Goal: Navigation & Orientation: Find specific page/section

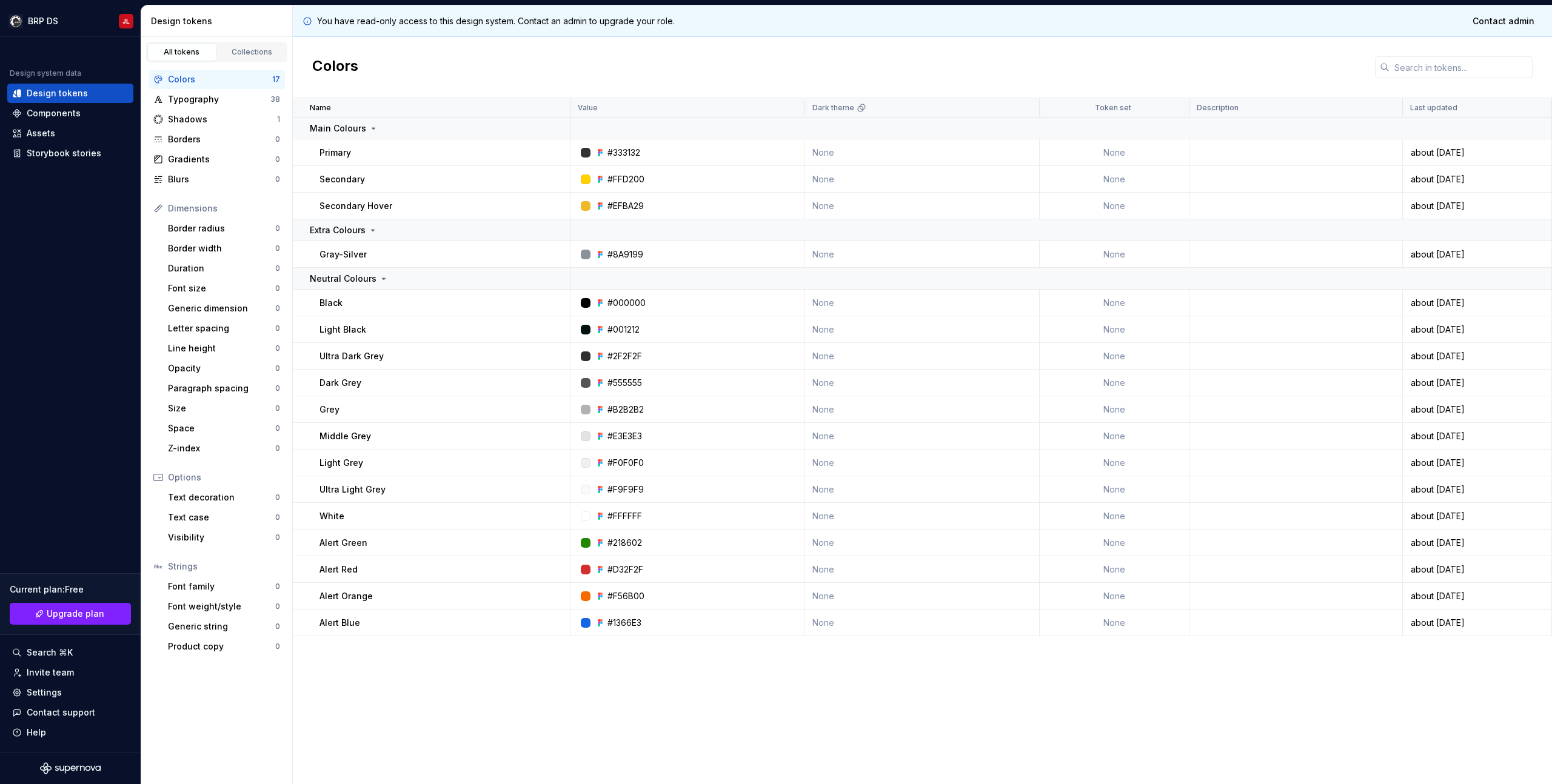
click at [903, 54] on div "Colors" at bounding box center [922, 68] width 1259 height 61
click at [49, 16] on html "BRP DS JL Design system data Design tokens Components Assets Storybook stories …" at bounding box center [776, 392] width 1552 height 784
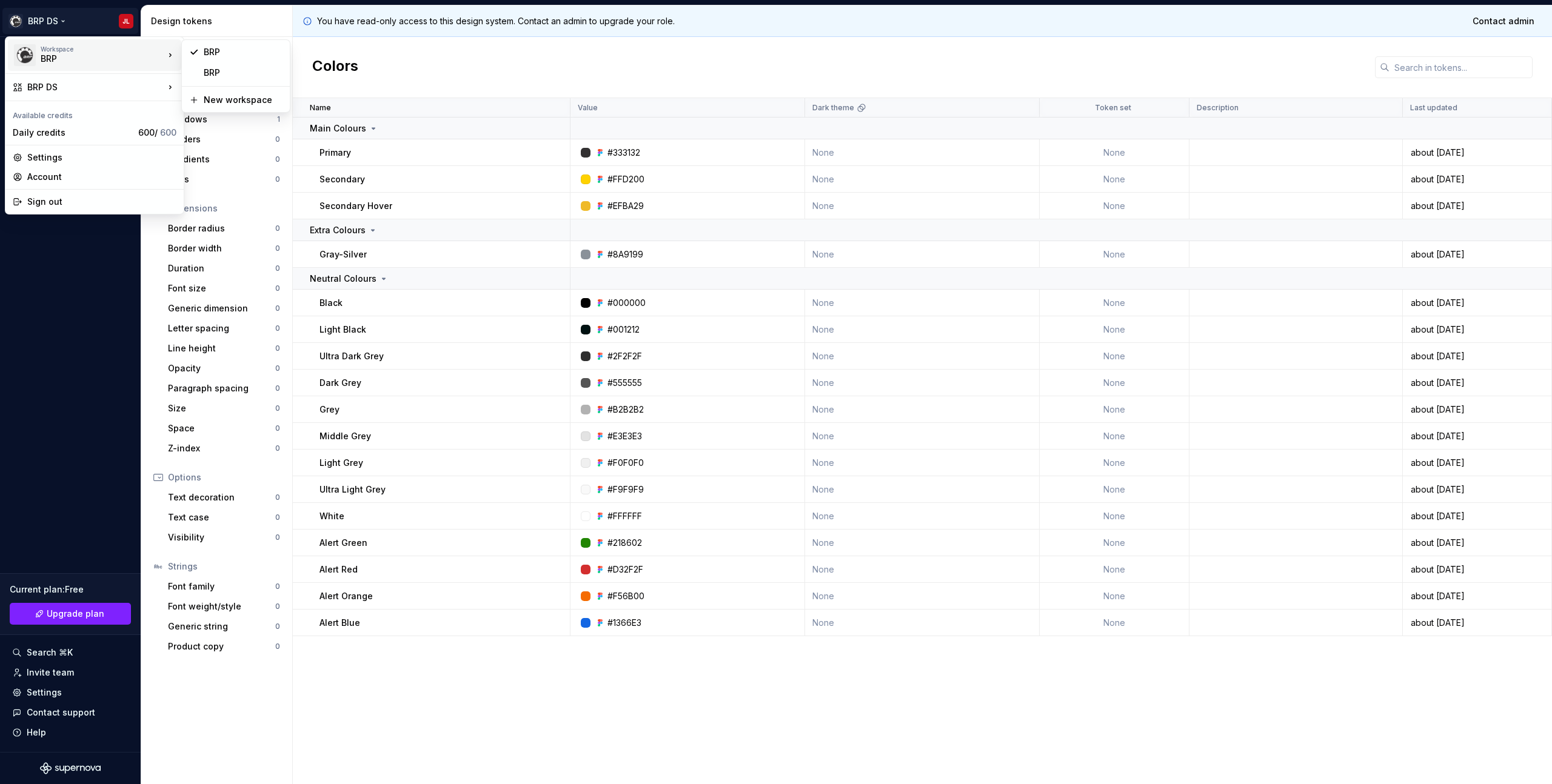
click at [51, 58] on div "BRP" at bounding box center [92, 59] width 103 height 12
click at [223, 58] on div "BRP" at bounding box center [236, 51] width 103 height 19
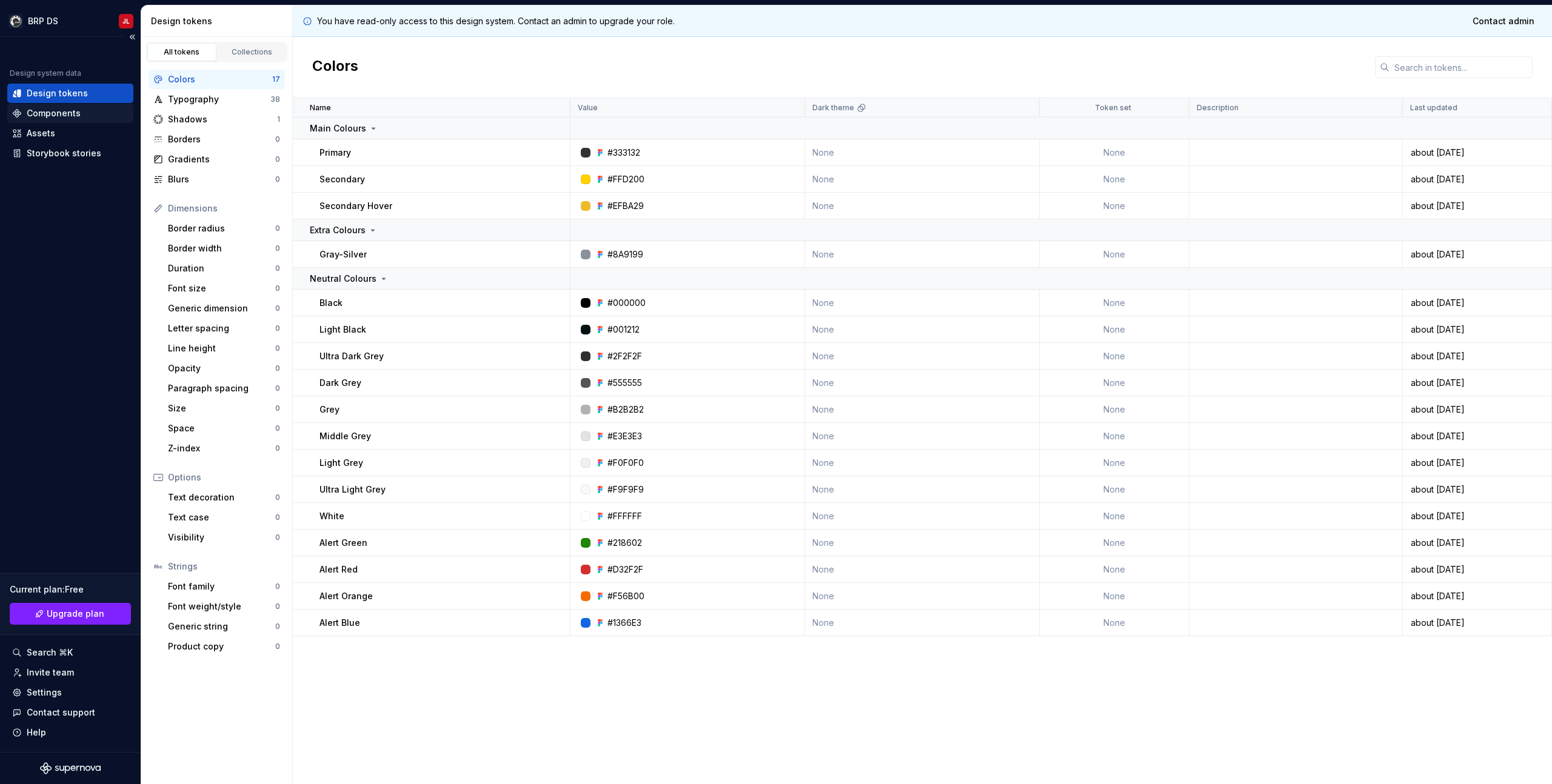
click at [62, 114] on div "Components" at bounding box center [54, 114] width 54 height 12
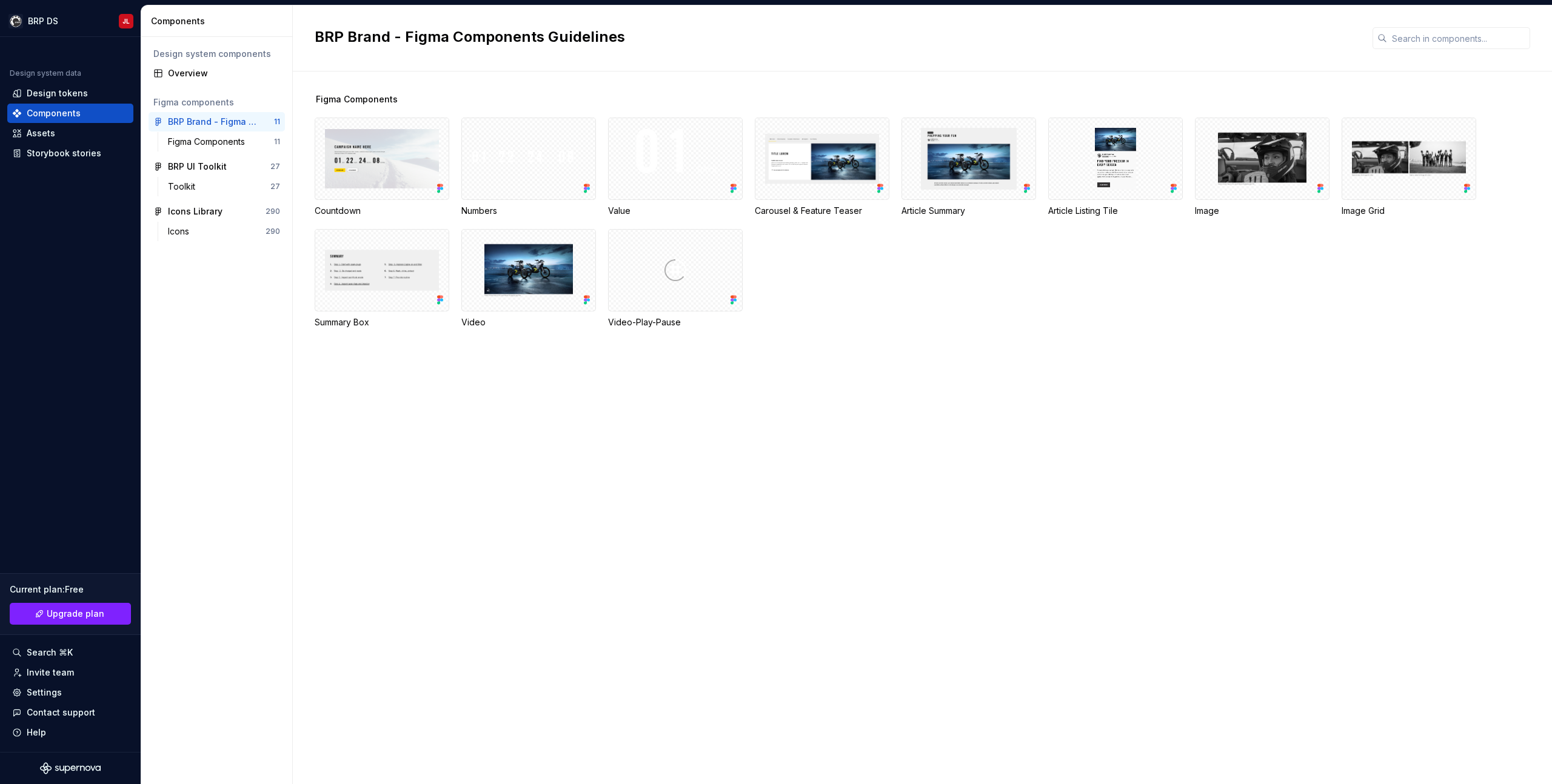
click at [686, 358] on div "Figma Components Countdown Numbers Value Carousel & Feature Teaser Article Summ…" at bounding box center [932, 427] width 1237 height 713
click at [49, 132] on div "Assets" at bounding box center [41, 134] width 28 height 12
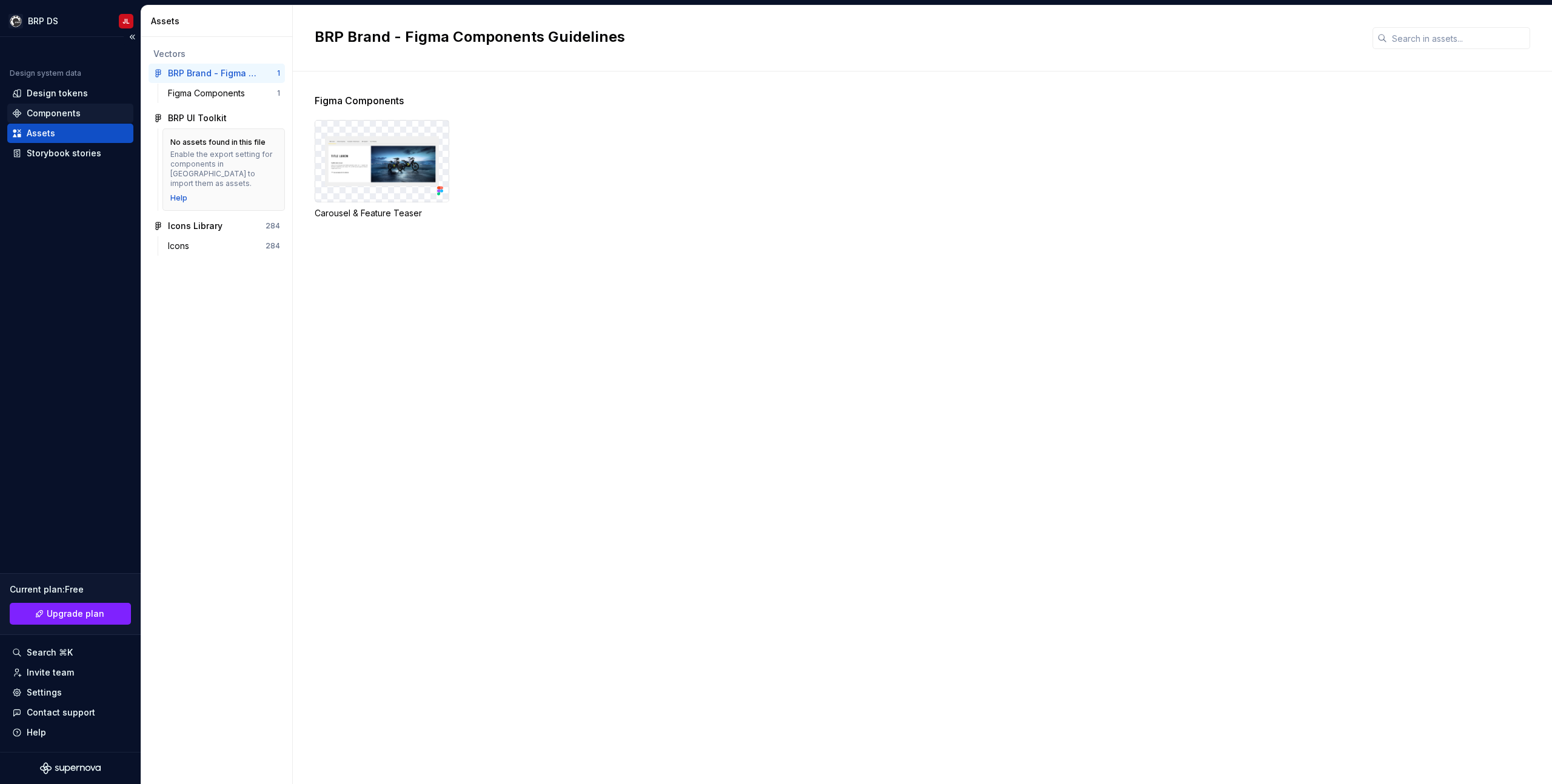
click at [41, 109] on div "Components" at bounding box center [54, 114] width 54 height 12
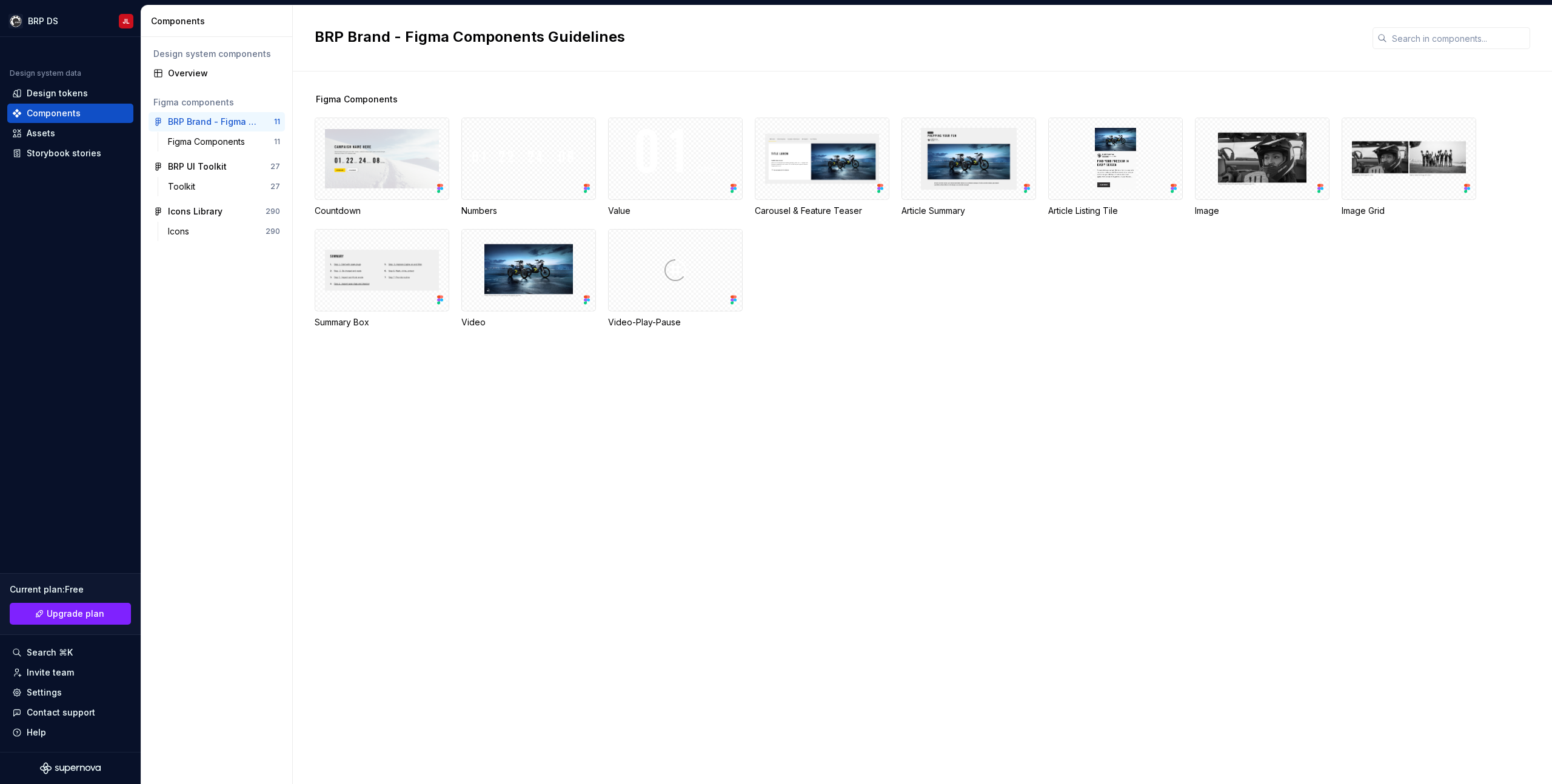
click at [379, 48] on div "BRP Brand - Figma Components Guidelines" at bounding box center [836, 38] width 1043 height 22
click at [899, 277] on div "Countdown Numbers Value Carousel & Feature Teaser Article Summary Article Listi…" at bounding box center [932, 223] width 1237 height 211
click at [779, 591] on div "Figma Components Countdown Numbers Value Carousel & Feature Teaser Article Summ…" at bounding box center [932, 427] width 1237 height 713
click at [58, 18] on html "BRP DS JL Design system data Design tokens Components Assets Storybook stories …" at bounding box center [776, 392] width 1552 height 784
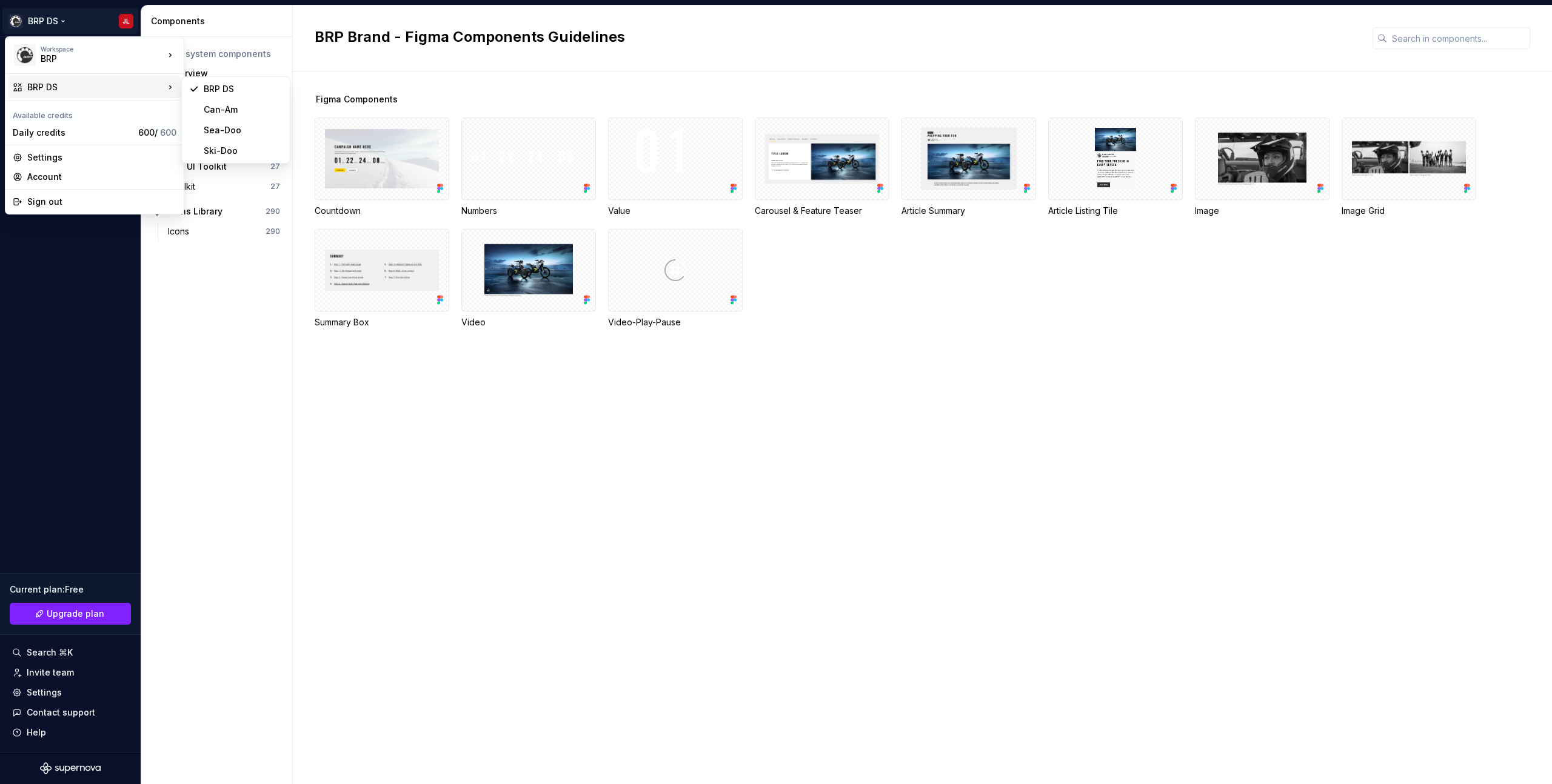
click at [117, 86] on div "BRP DS" at bounding box center [95, 88] width 137 height 12
click at [220, 101] on div "Can-Am" at bounding box center [236, 109] width 103 height 19
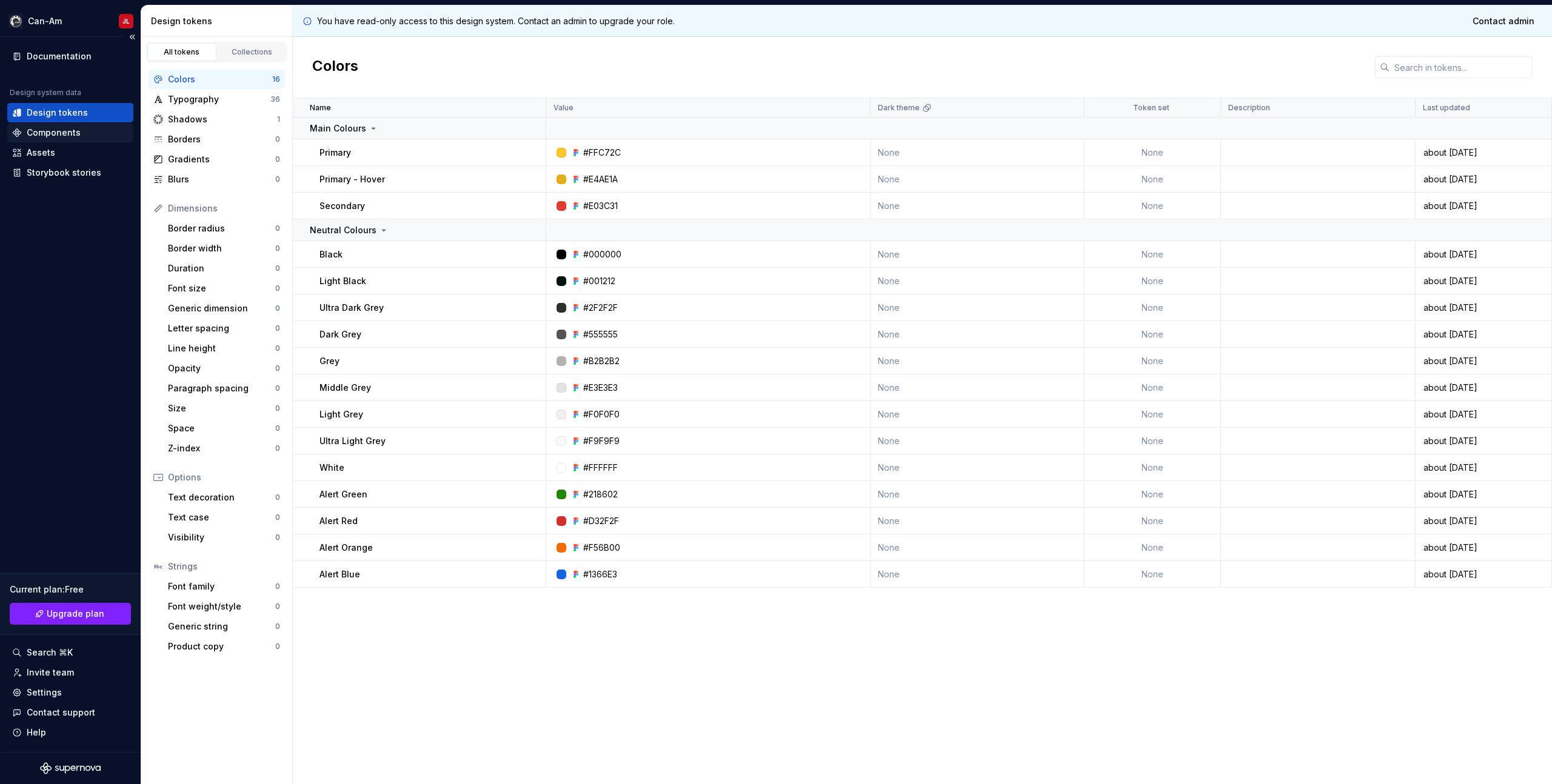
click at [48, 127] on div "Components" at bounding box center [54, 133] width 54 height 12
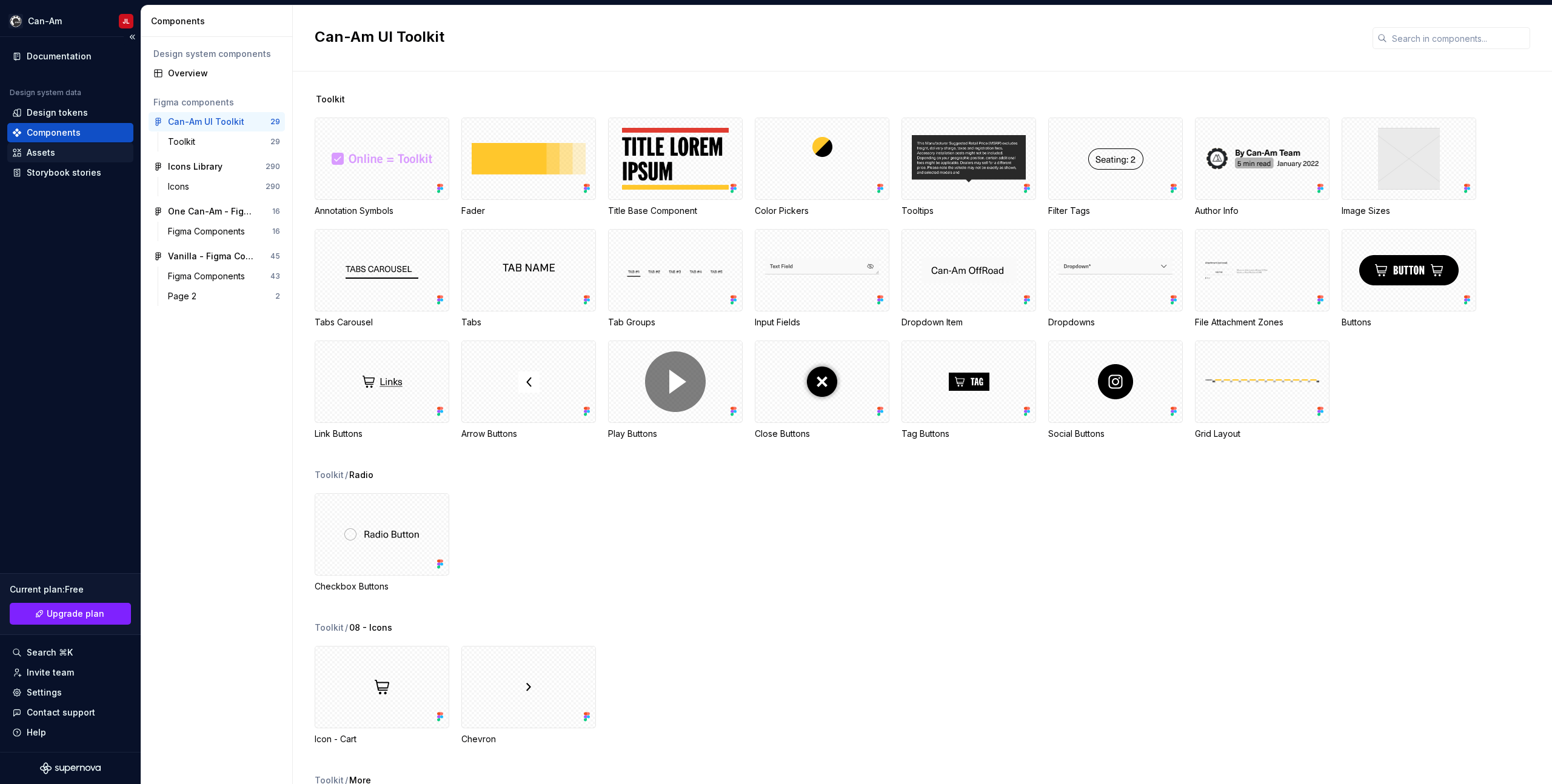
click at [43, 154] on div "Assets" at bounding box center [41, 153] width 28 height 12
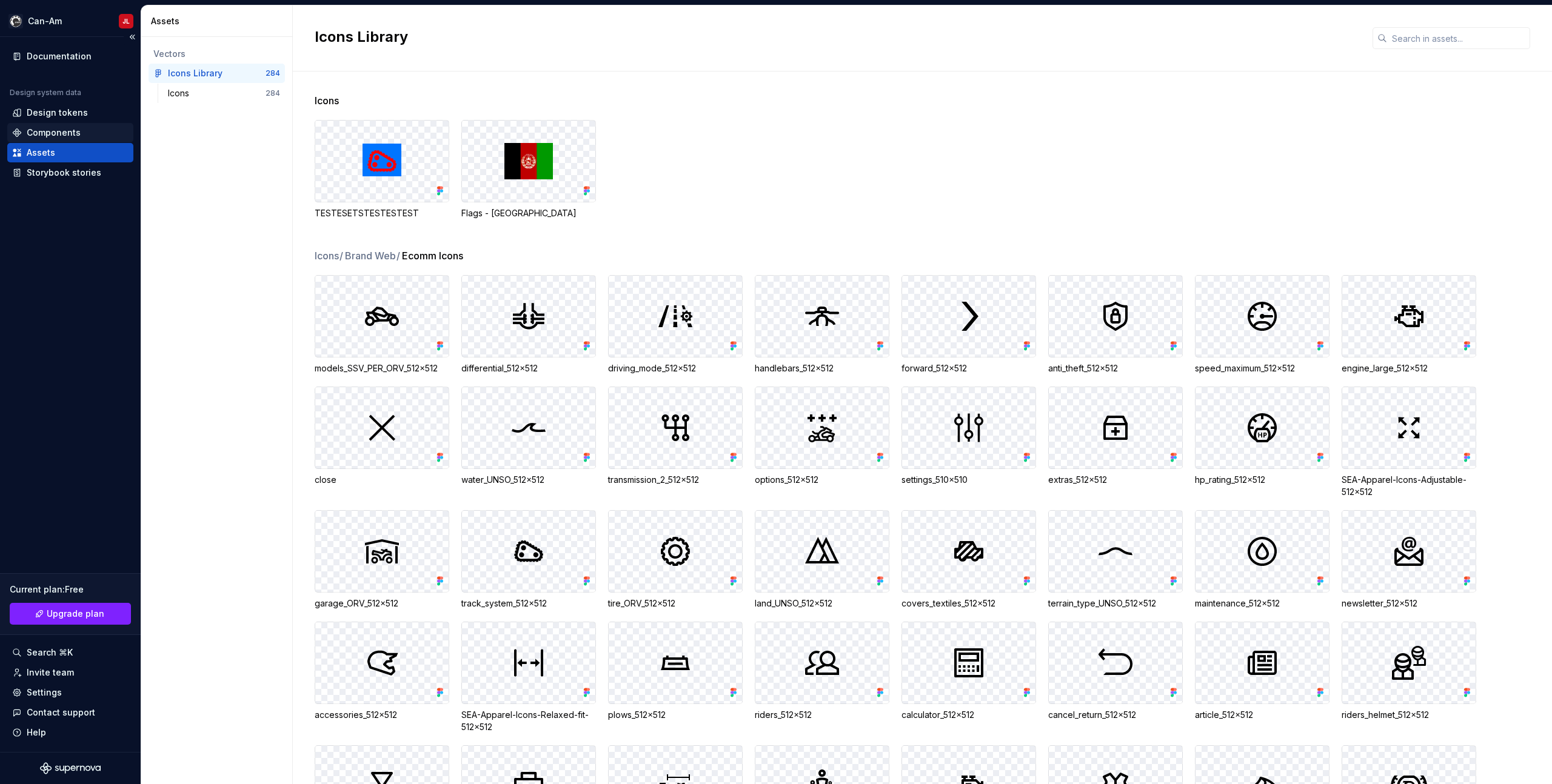
click at [40, 127] on div "Components" at bounding box center [54, 133] width 54 height 12
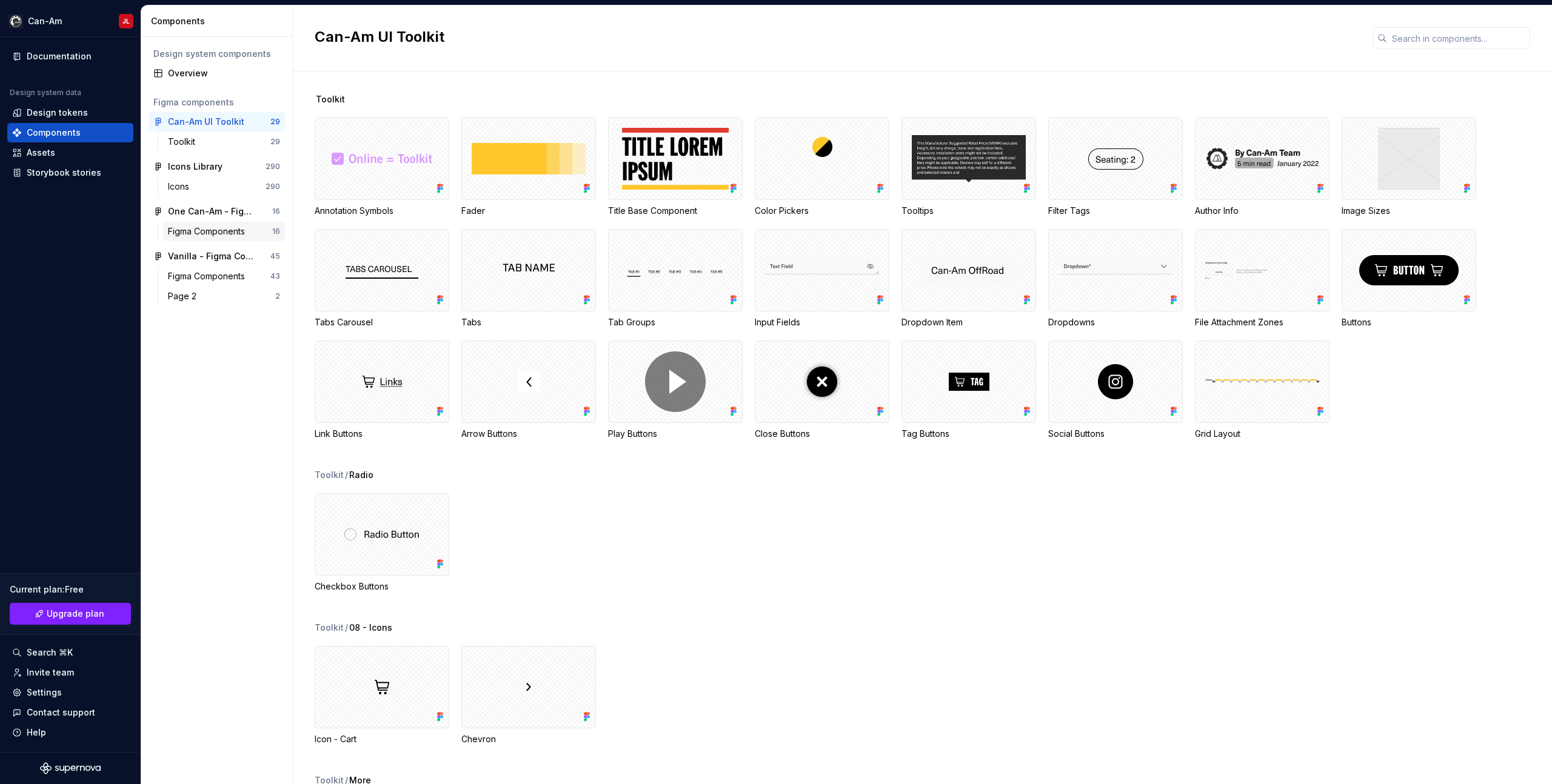
click at [209, 231] on div "Figma Components" at bounding box center [208, 231] width 81 height 12
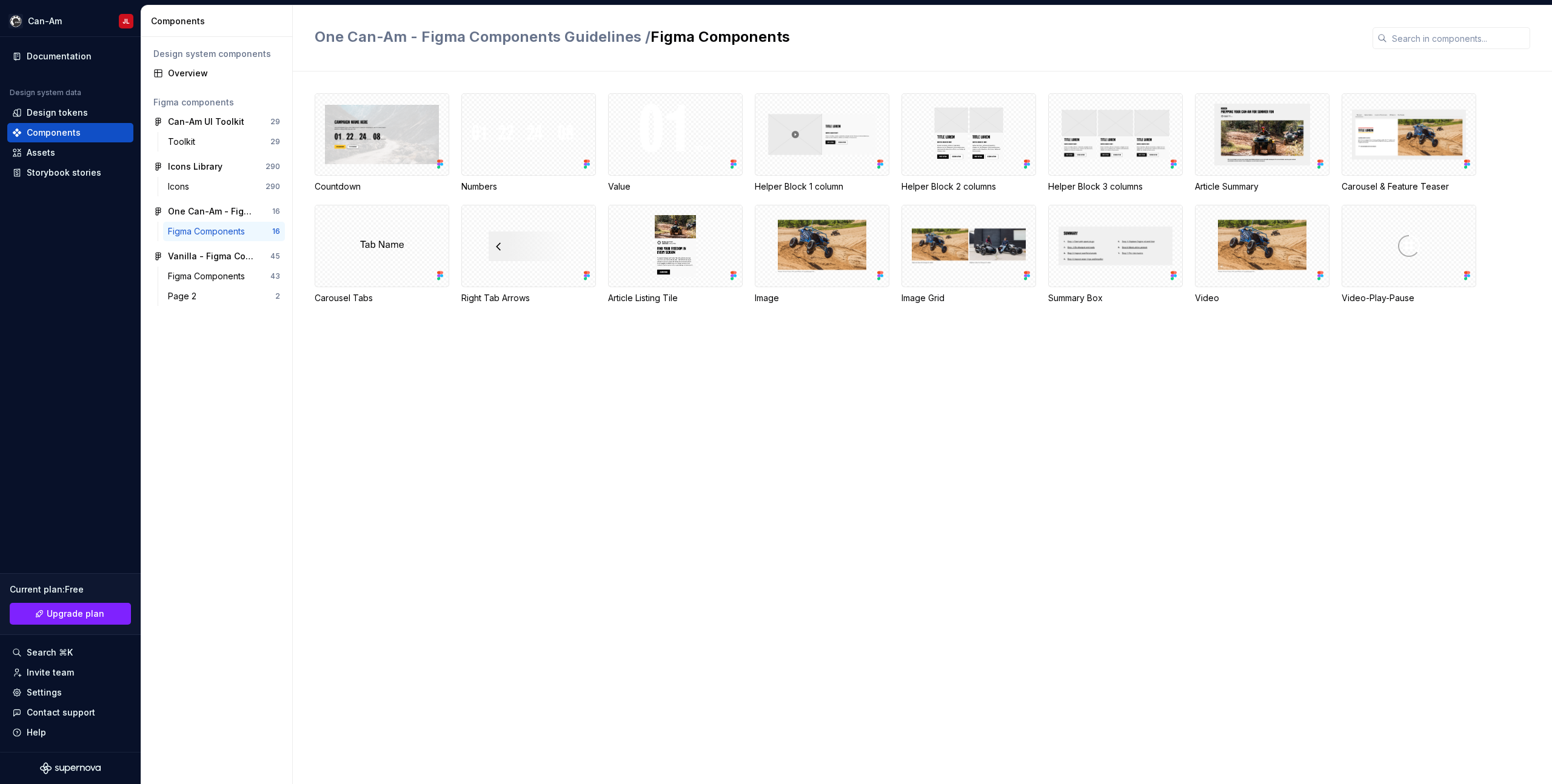
click at [719, 489] on div "Countdown Numbers Value Helper Block 1 column Helper Block 2 columns Helper Blo…" at bounding box center [932, 427] width 1237 height 713
click at [1299, 48] on div "One Can-Am - Figma Components Guidelines / Figma Components" at bounding box center [836, 38] width 1043 height 22
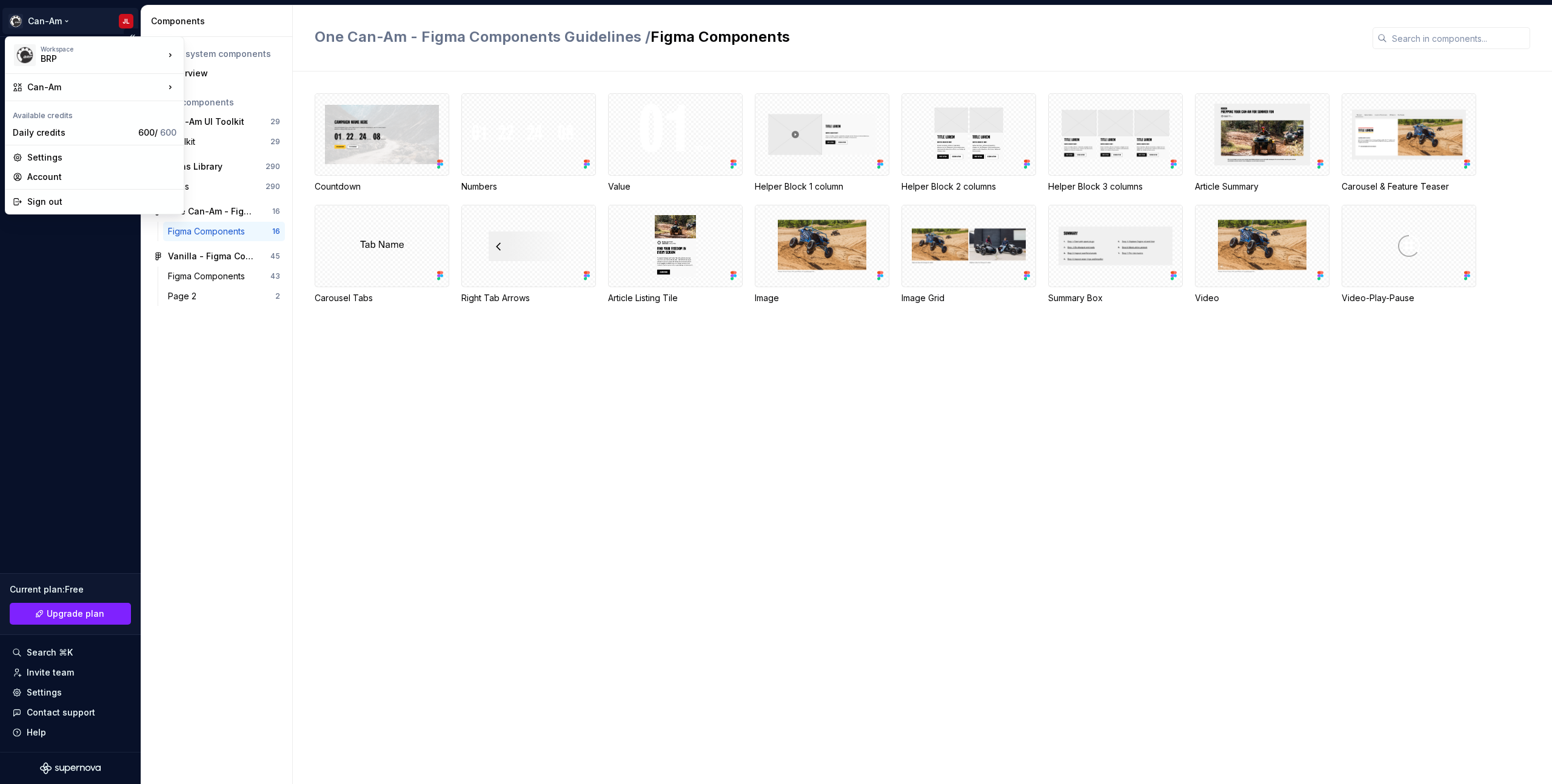
click at [122, 18] on html "Can-Am JL Documentation Design system data Design tokens Components Assets Stor…" at bounding box center [776, 392] width 1552 height 784
click at [64, 171] on div "Account" at bounding box center [101, 177] width 149 height 12
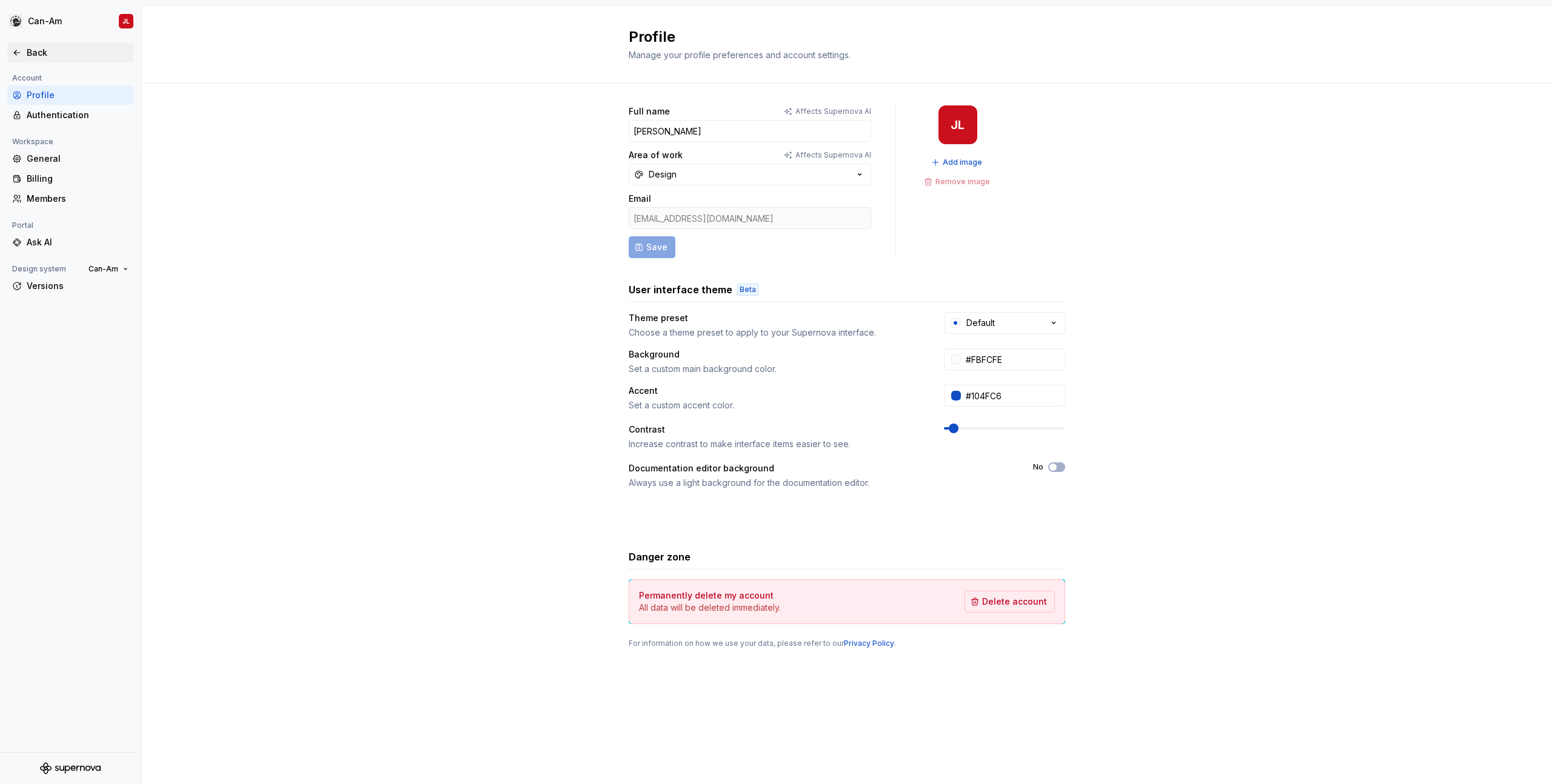
click at [16, 47] on div "Back" at bounding box center [70, 53] width 116 height 12
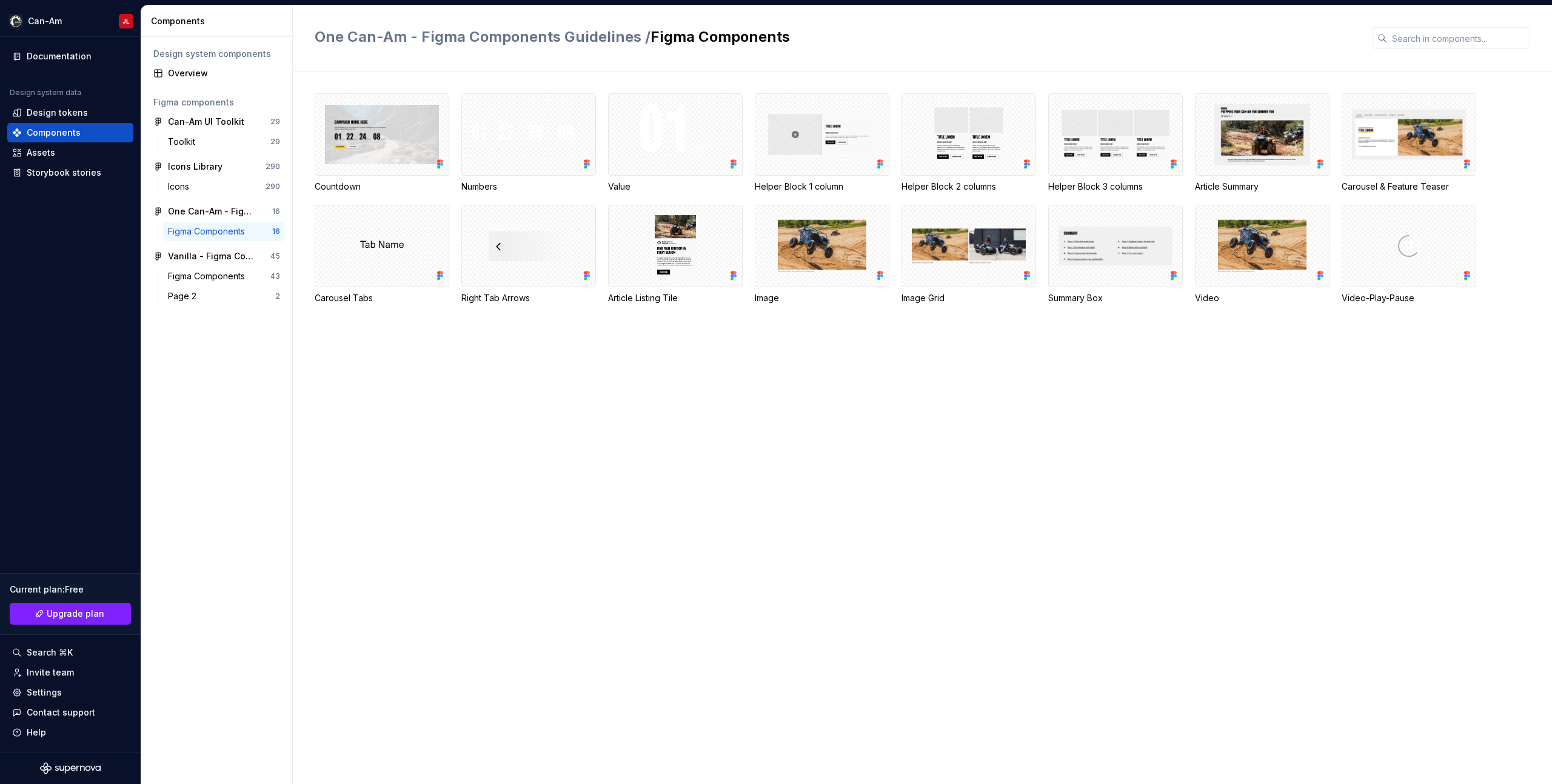
drag, startPoint x: 340, startPoint y: 451, endPoint x: 340, endPoint y: 440, distance: 11.0
click at [341, 451] on div "Countdown Numbers Value Helper Block 1 column Helper Block 2 columns Helper Blo…" at bounding box center [932, 427] width 1237 height 713
click at [184, 73] on div "Overview" at bounding box center [224, 74] width 112 height 12
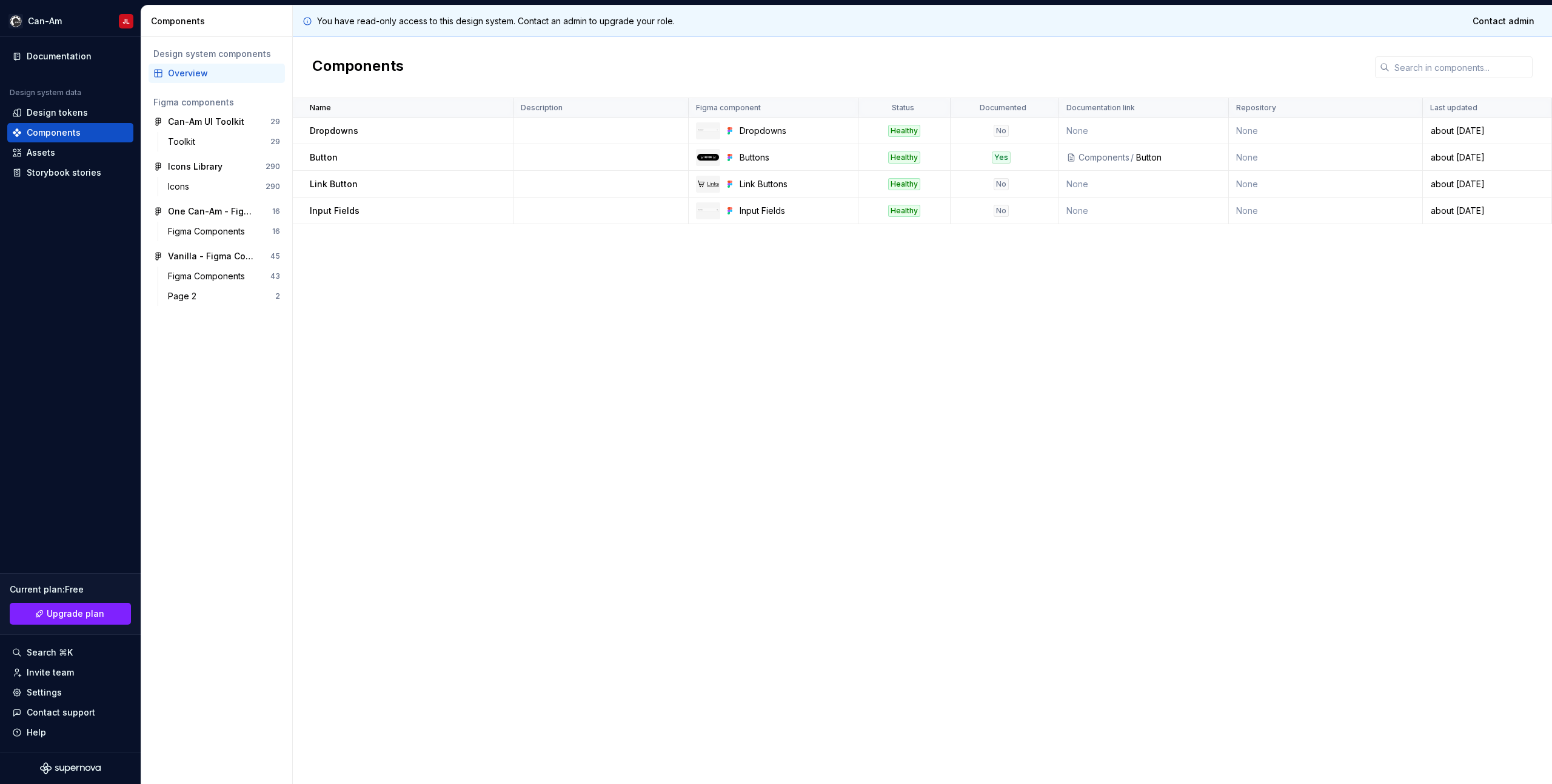
click at [721, 331] on div "Name Description Figma component Status Documented Documentation link Repositor…" at bounding box center [922, 441] width 1259 height 686
click at [239, 380] on div "Design system components Overview Figma components Can-Am UI Toolkit 29 Toolkit…" at bounding box center [217, 410] width 151 height 747
click at [459, 364] on div "Name Description Figma component Status Documented Documentation link Repositor…" at bounding box center [922, 441] width 1259 height 686
click at [61, 151] on div "Assets" at bounding box center [70, 153] width 116 height 12
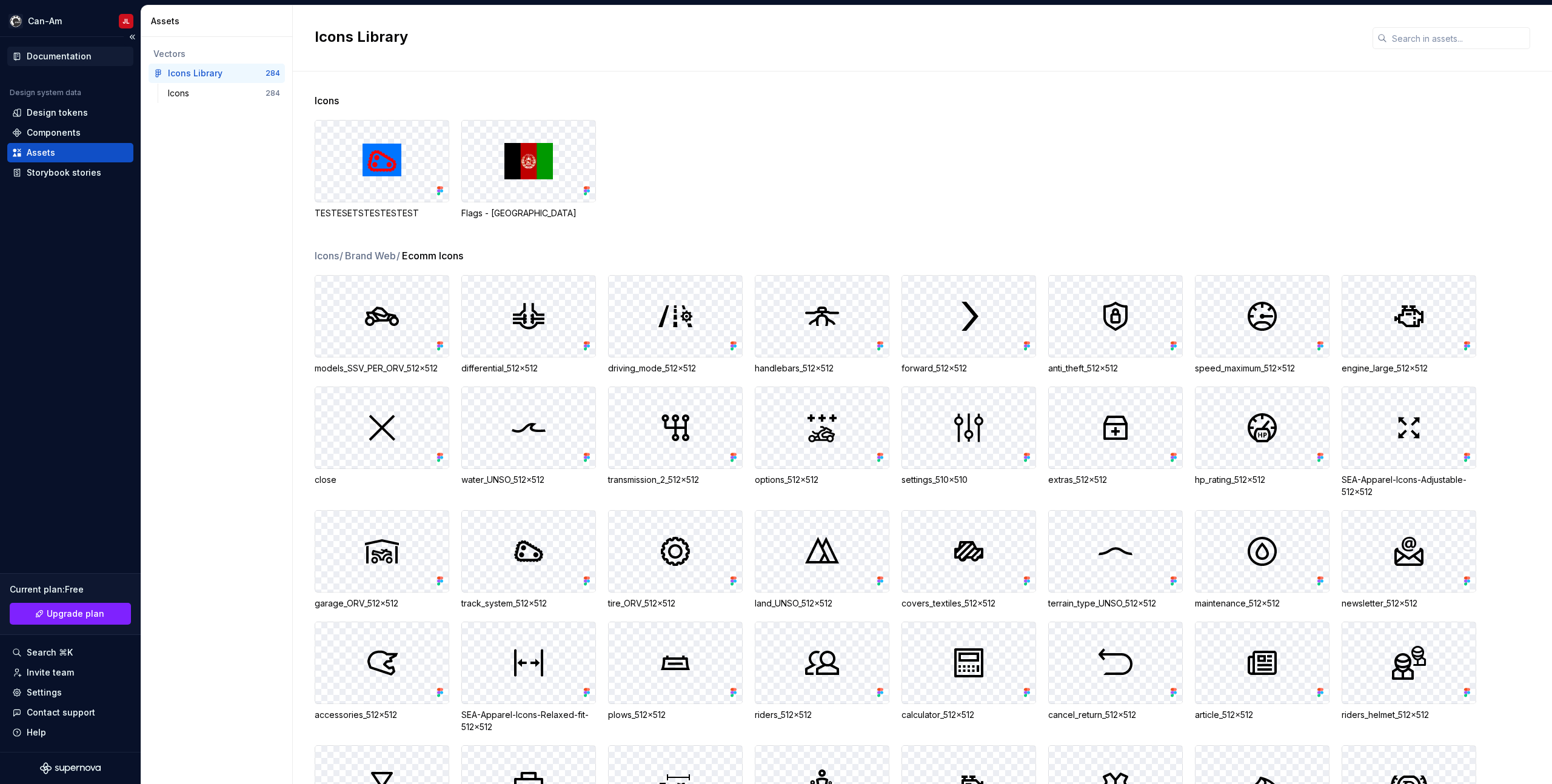
click at [52, 51] on div "Documentation" at bounding box center [59, 56] width 65 height 12
click at [39, 116] on div "Design tokens" at bounding box center [58, 113] width 61 height 12
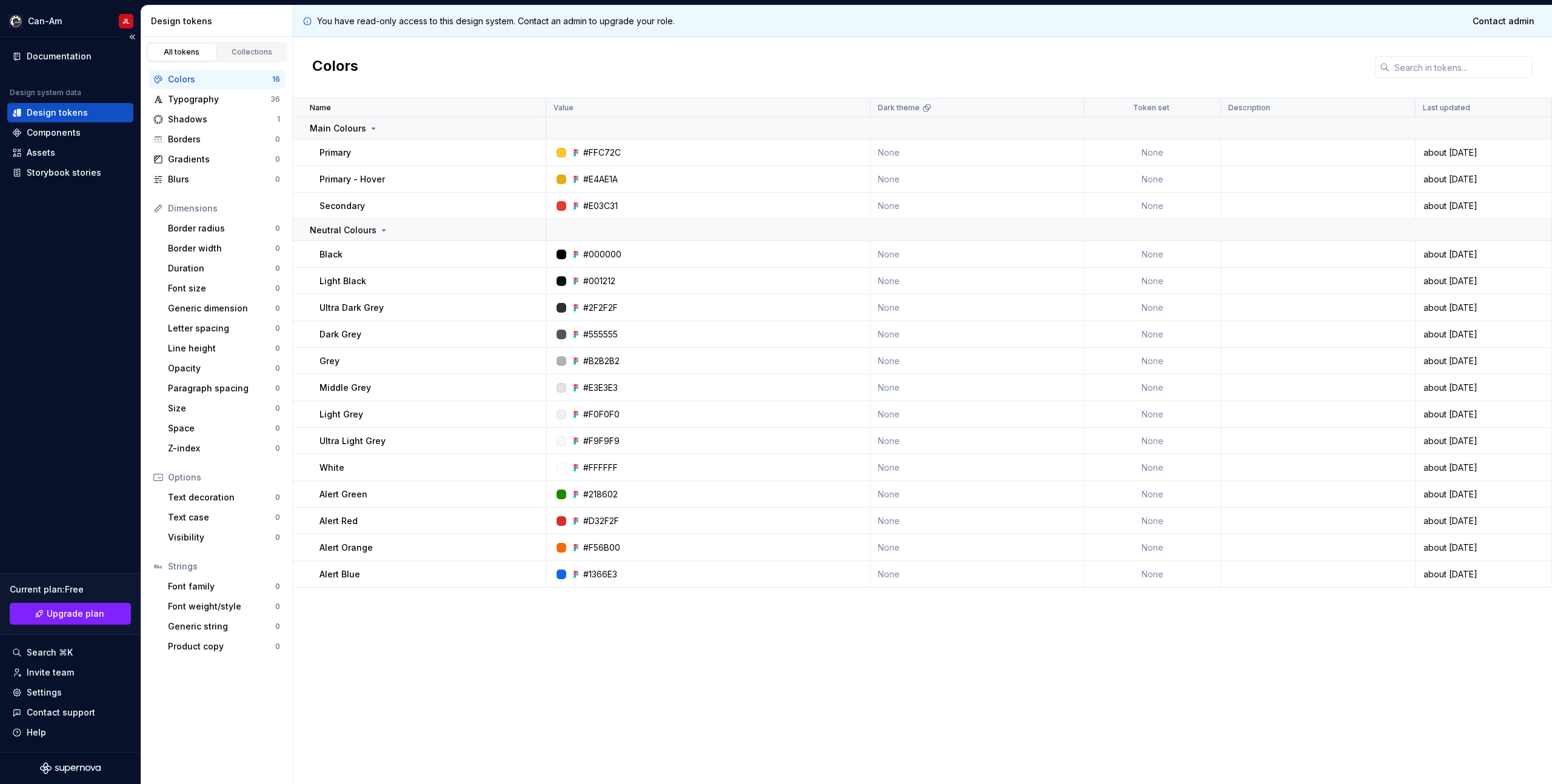
click at [42, 121] on div "Design tokens" at bounding box center [70, 112] width 126 height 19
click at [42, 128] on div "Components" at bounding box center [54, 133] width 54 height 12
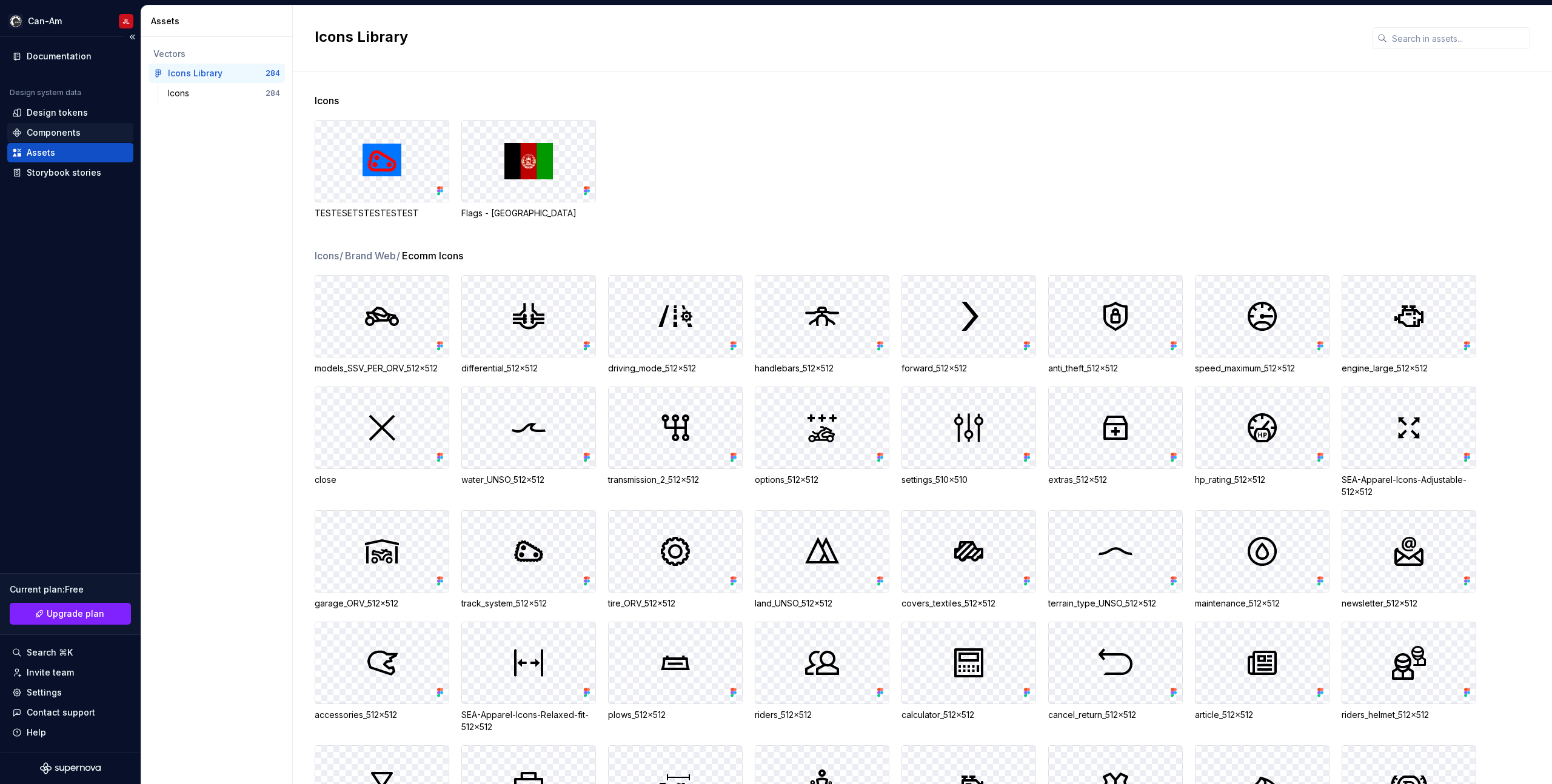
click at [43, 136] on div "Components" at bounding box center [54, 133] width 54 height 12
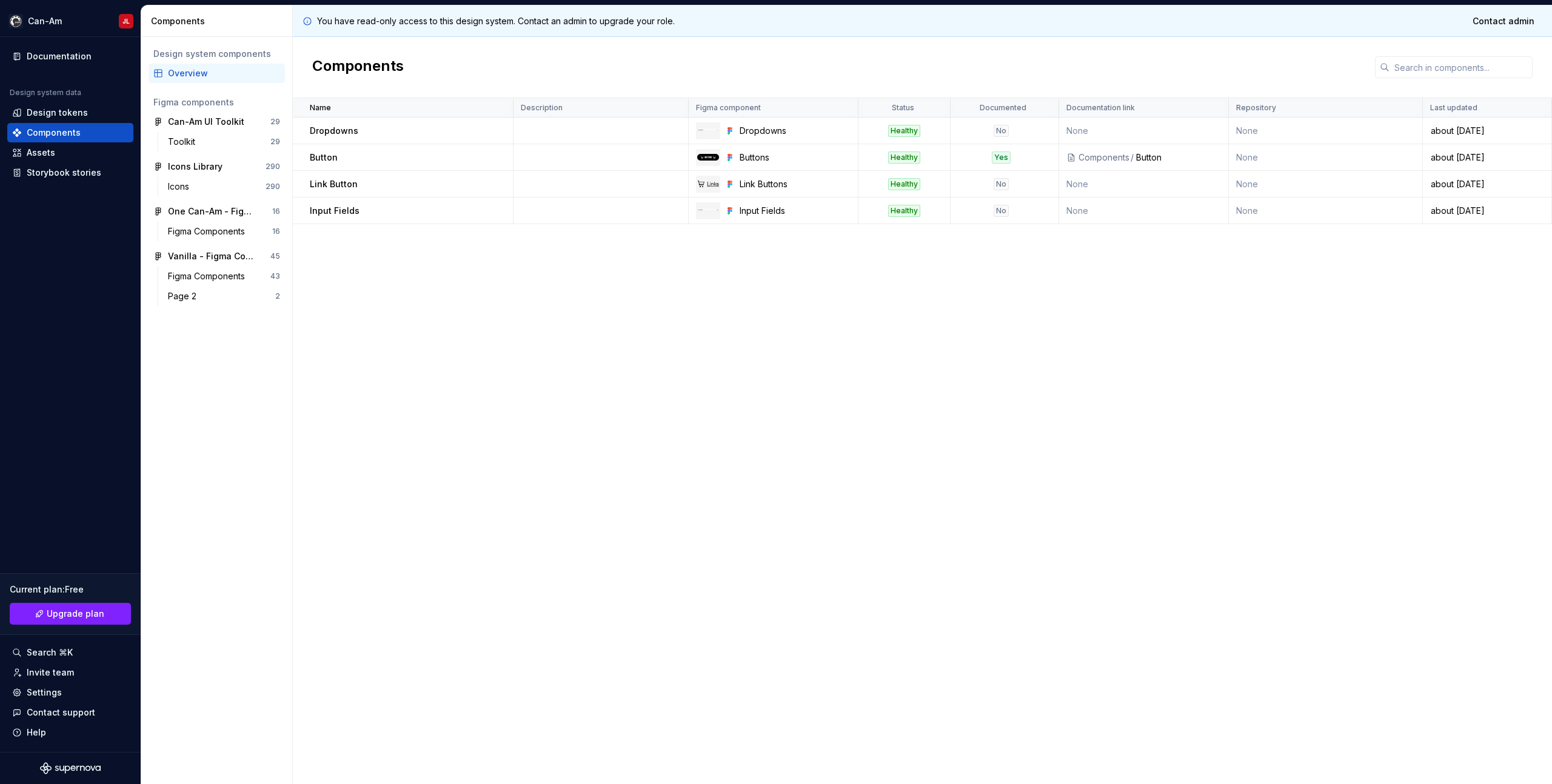
click at [340, 159] on div "Button" at bounding box center [410, 158] width 202 height 12
click at [733, 391] on div "Name Description Figma component Status Documented Documentation link Repositor…" at bounding box center [922, 441] width 1259 height 686
click at [131, 36] on button "Collapse sidebar" at bounding box center [132, 37] width 17 height 17
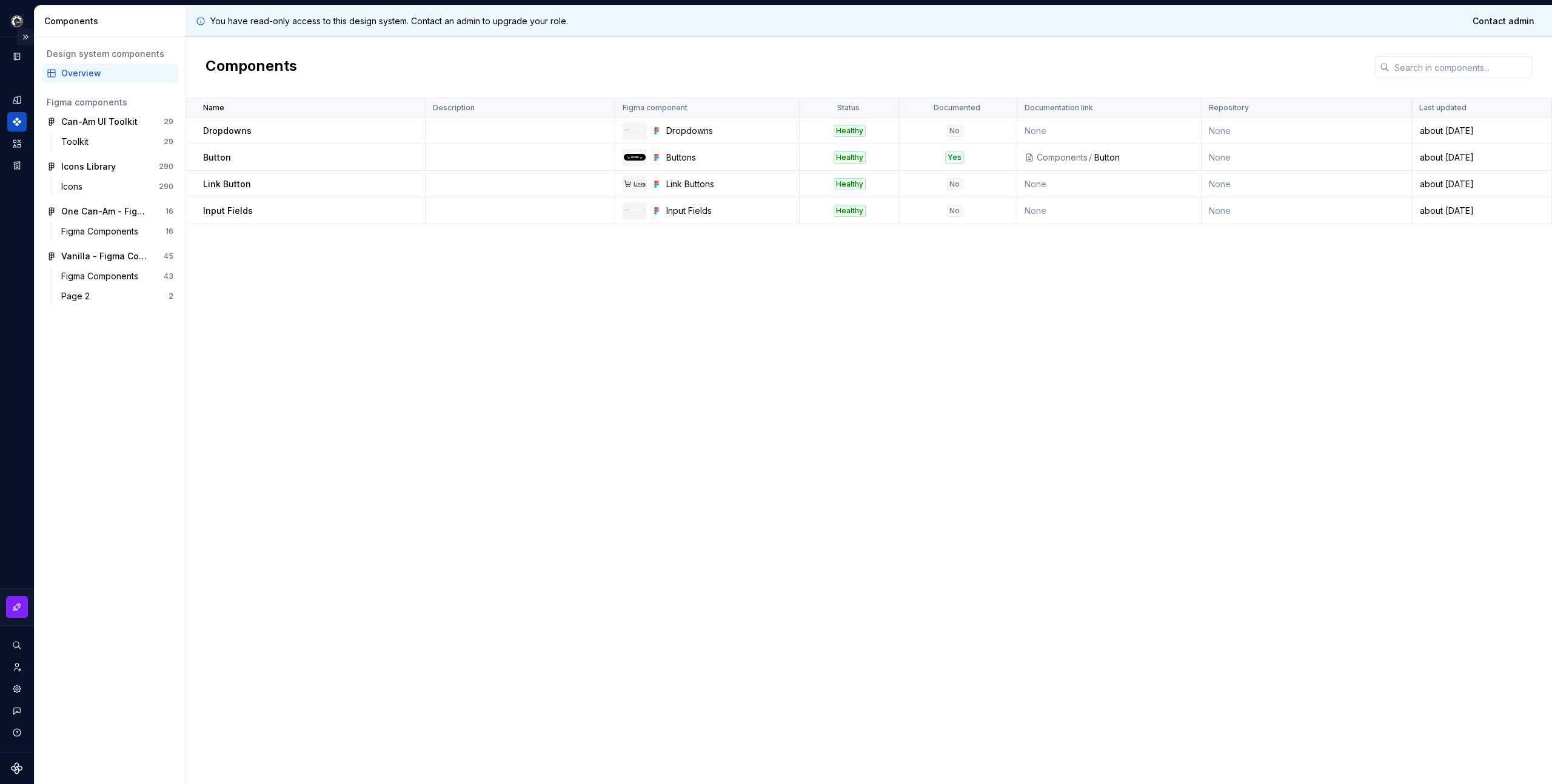
click at [25, 28] on button "Expand sidebar" at bounding box center [25, 37] width 17 height 17
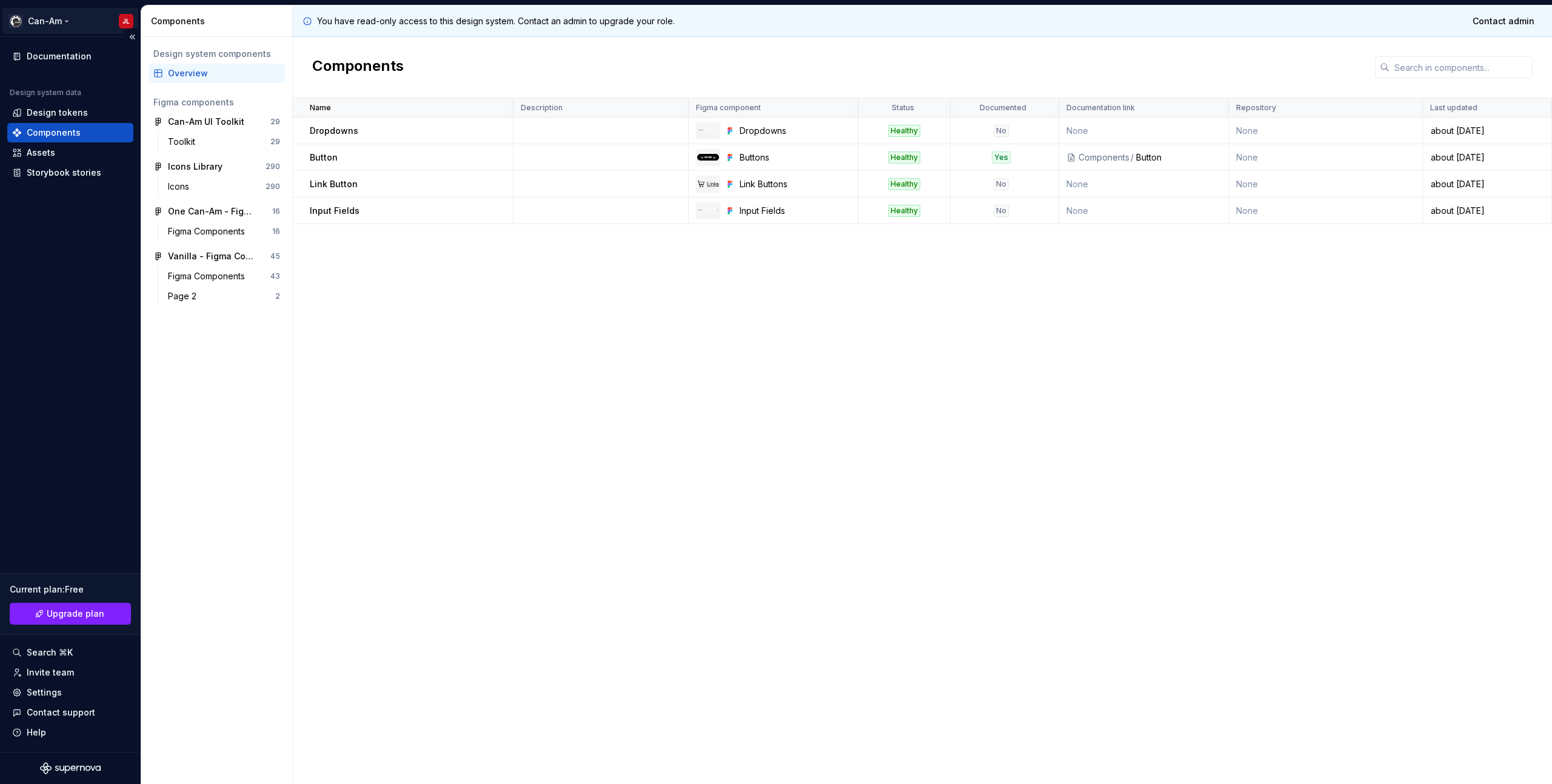
click at [52, 15] on html "Can-Am JL Documentation Design system data Design tokens Components Assets Stor…" at bounding box center [776, 392] width 1552 height 784
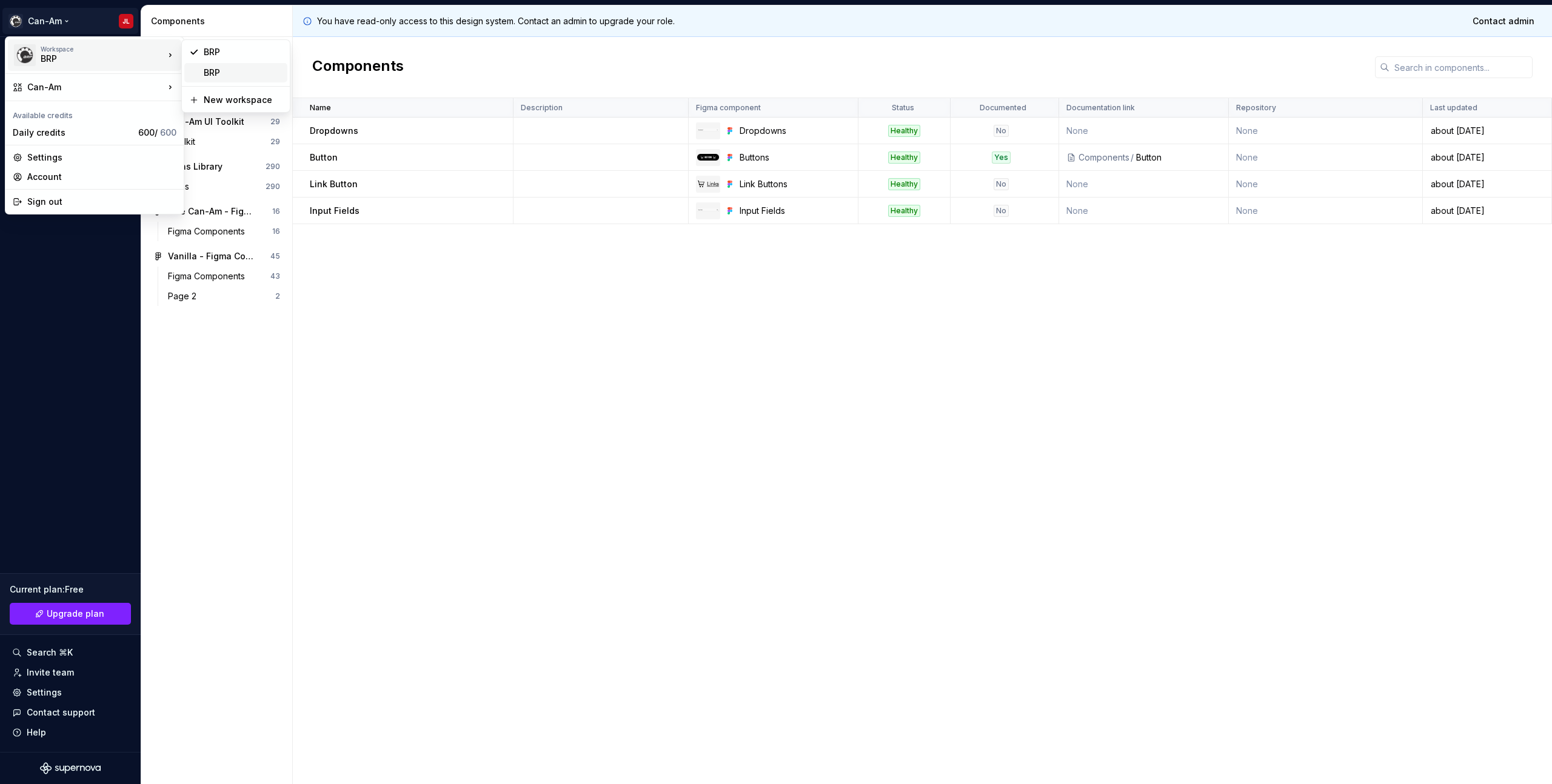
click at [222, 75] on div "BRP" at bounding box center [243, 73] width 79 height 12
